Goal: Task Accomplishment & Management: Complete application form

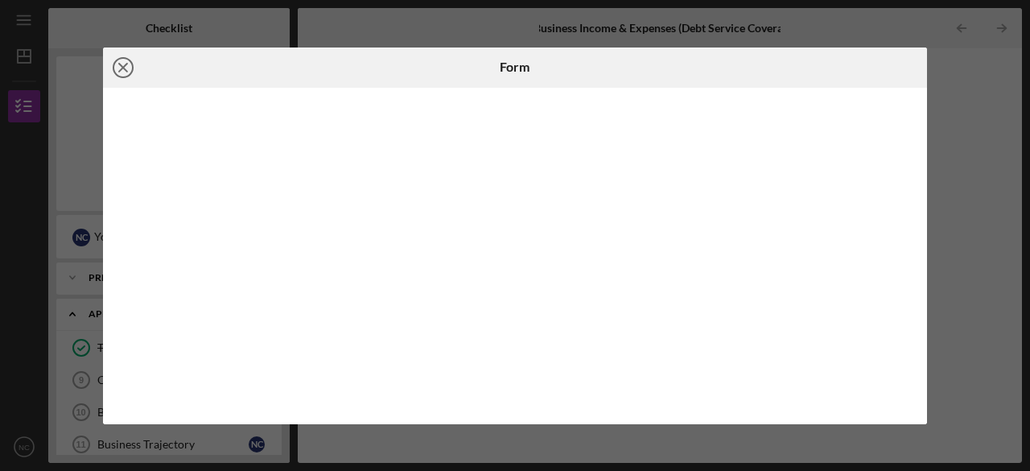
scroll to position [467, 0]
click at [122, 64] on icon "Icon/Close" at bounding box center [123, 67] width 40 height 40
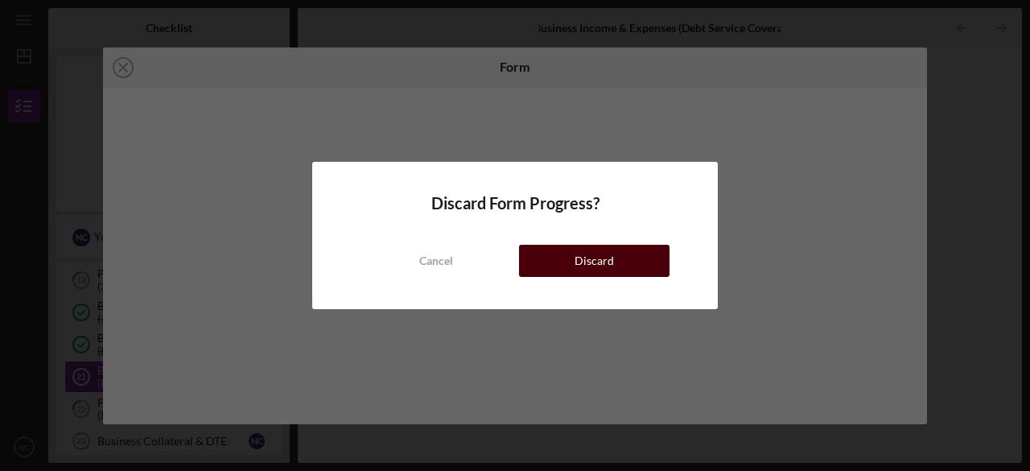
click at [574, 256] on button "Discard" at bounding box center [594, 261] width 150 height 32
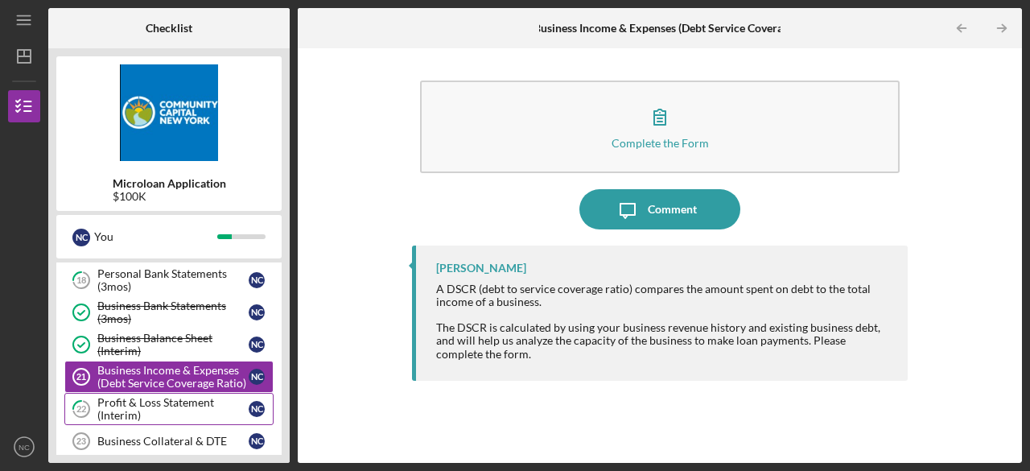
click at [180, 400] on div "Profit & Loss Statement (Interim)" at bounding box center [172, 409] width 151 height 26
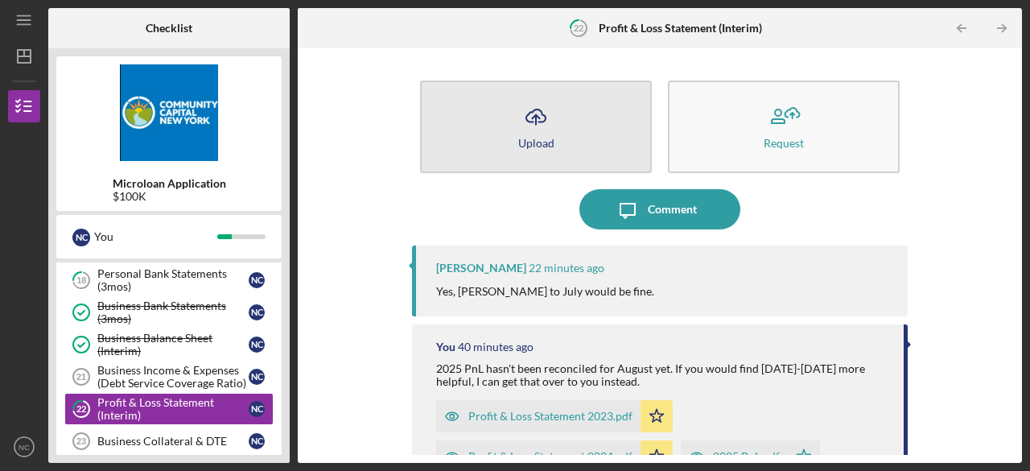
click at [537, 126] on icon "Icon/Upload" at bounding box center [536, 117] width 40 height 40
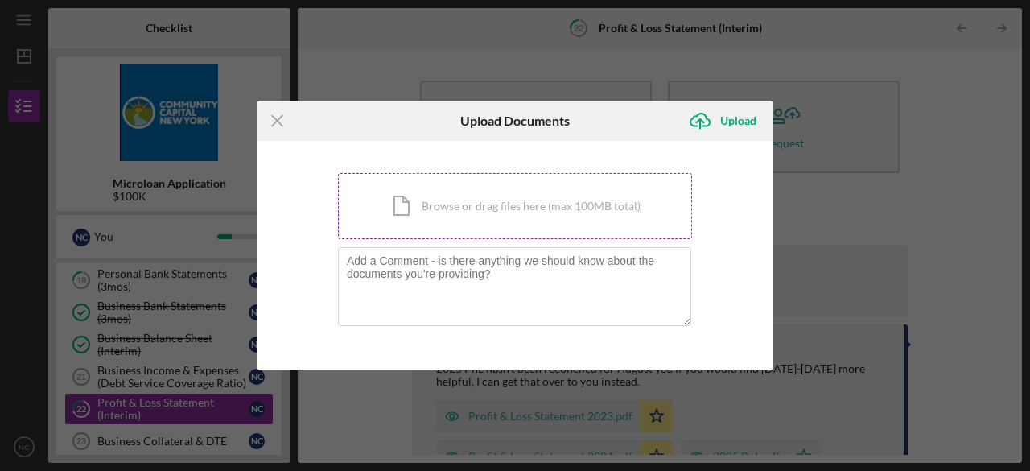
click at [465, 202] on div "Icon/Document Browse or drag files here (max 100MB total) Tap to choose files o…" at bounding box center [515, 206] width 354 height 66
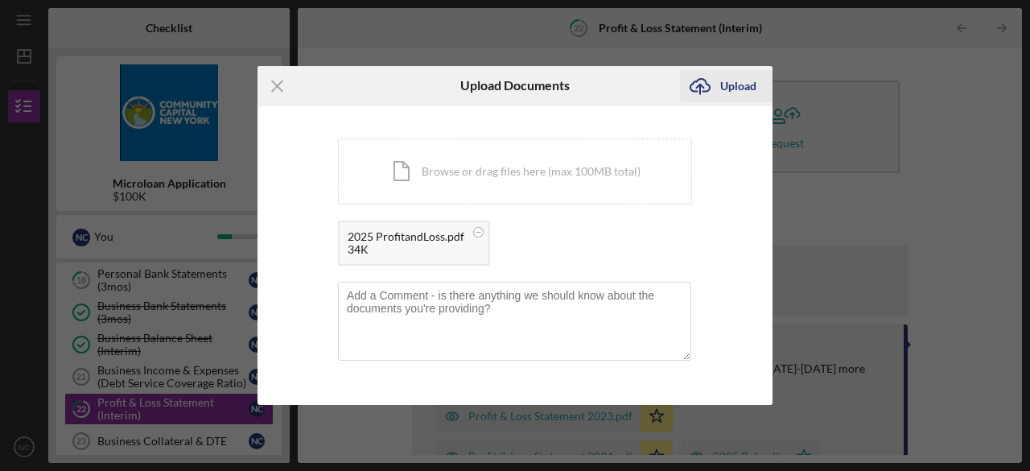
click at [713, 84] on icon "Icon/Upload" at bounding box center [700, 86] width 40 height 40
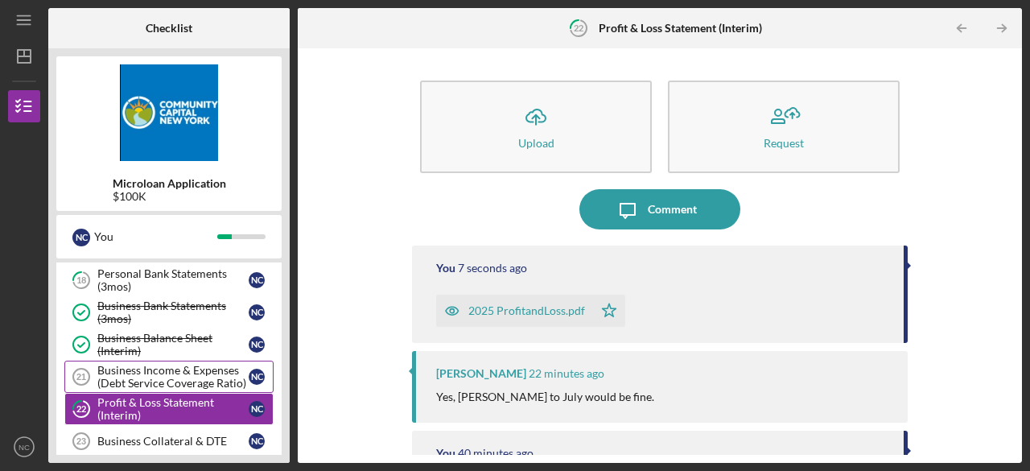
click at [177, 373] on div "Business Income & Expenses (Debt Service Coverage Ratio)" at bounding box center [172, 377] width 151 height 26
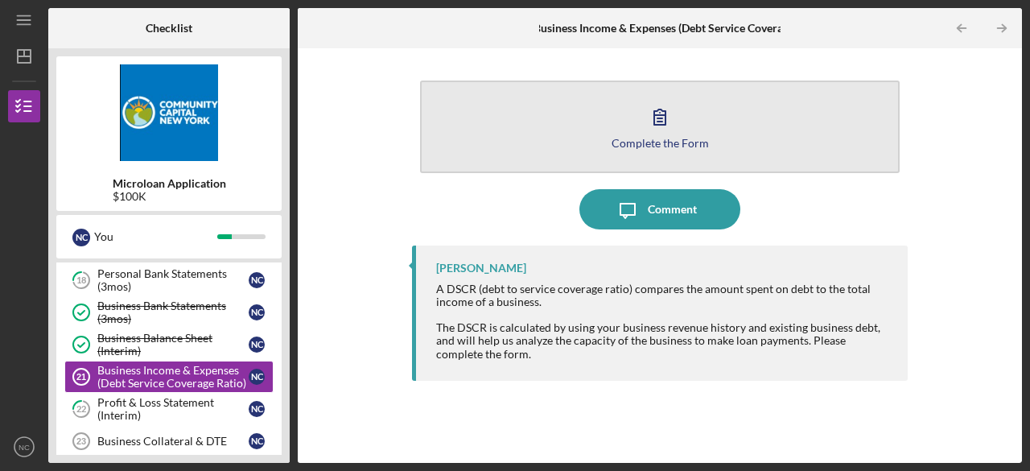
click at [666, 121] on icon "button" at bounding box center [659, 117] width 40 height 40
